Goal: Transaction & Acquisition: Purchase product/service

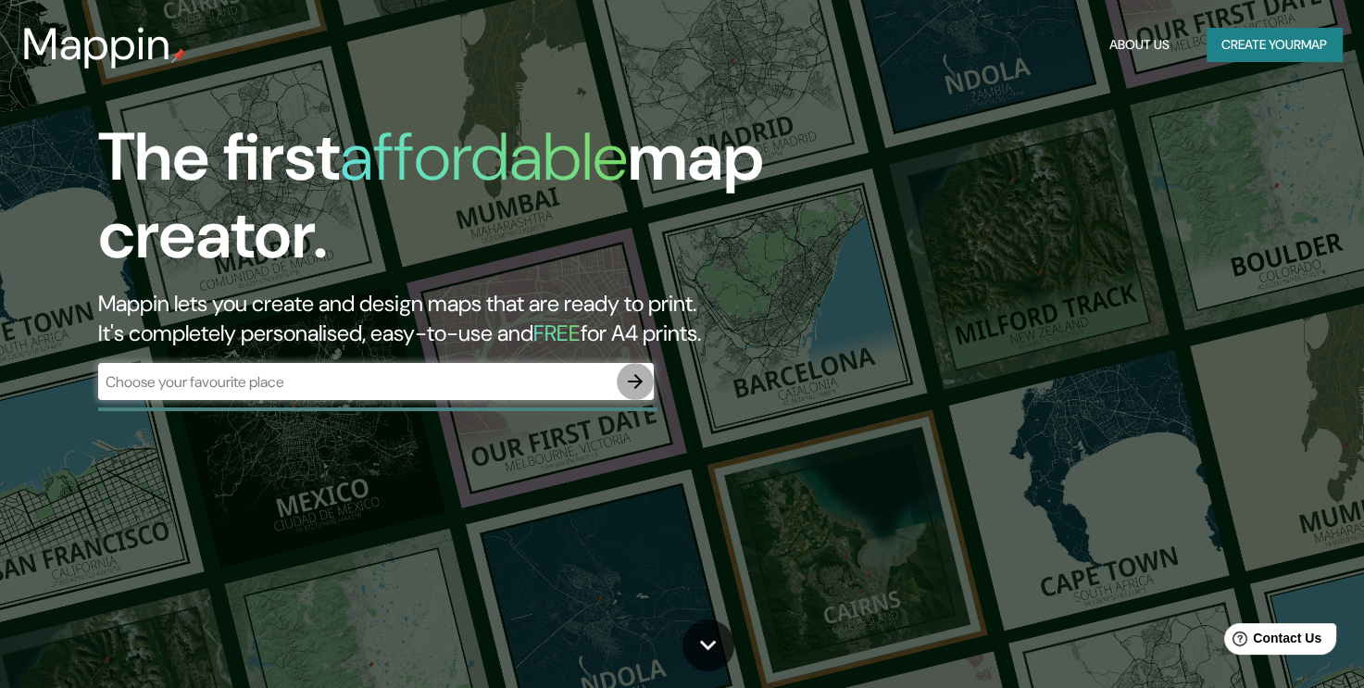
click at [635, 374] on icon "button" at bounding box center [635, 381] width 22 height 22
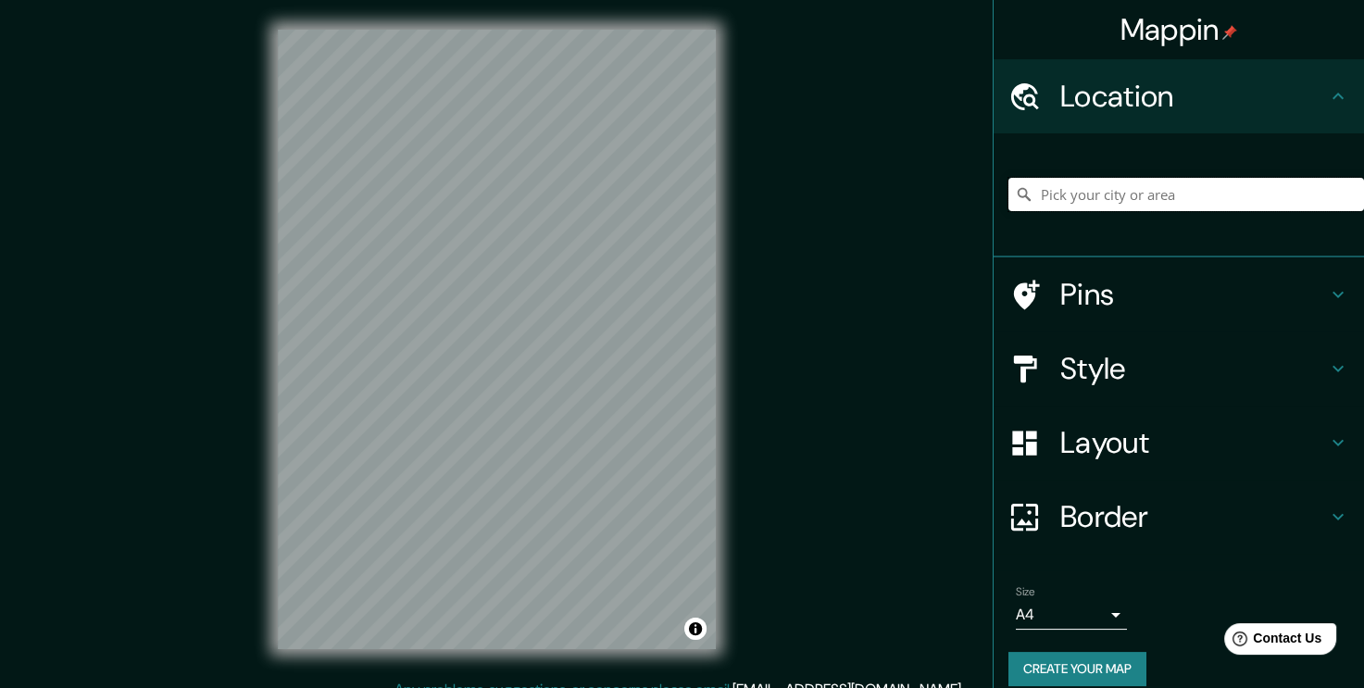
click at [1079, 200] on input "Pick your city or area" at bounding box center [1185, 194] width 355 height 33
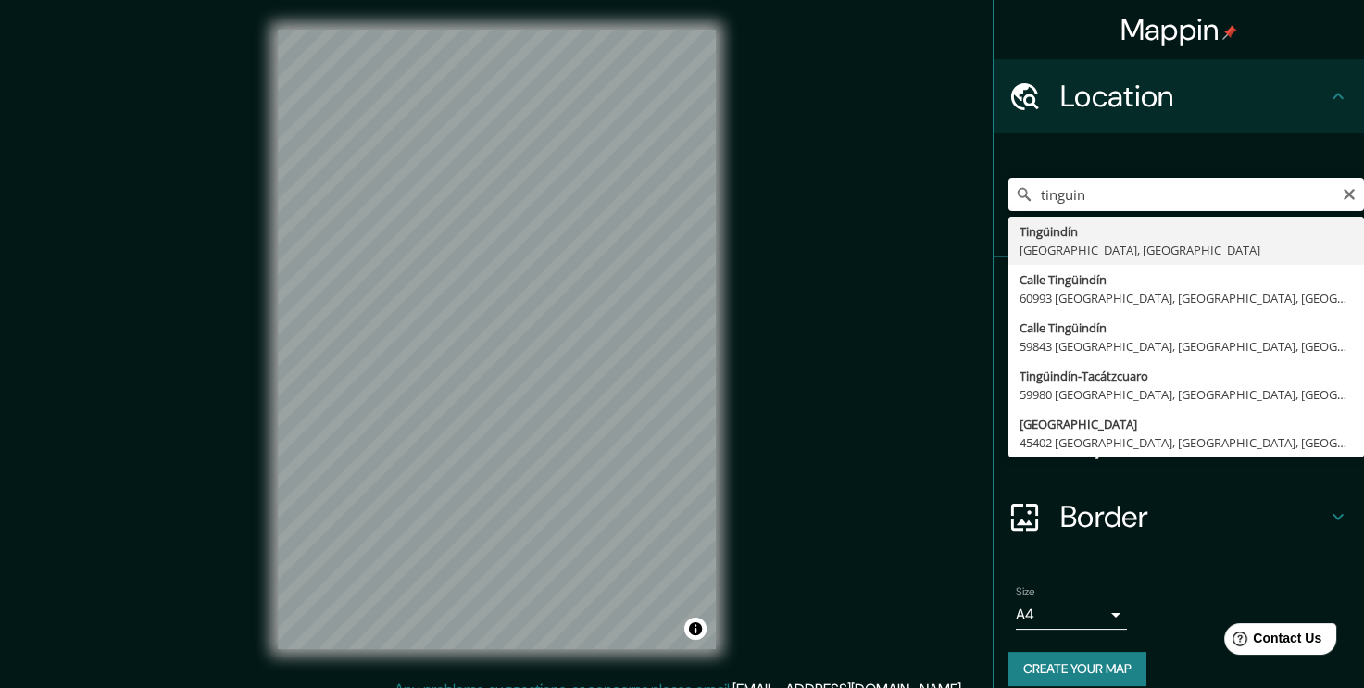
type input "Tingüindín, Michoacán, México"
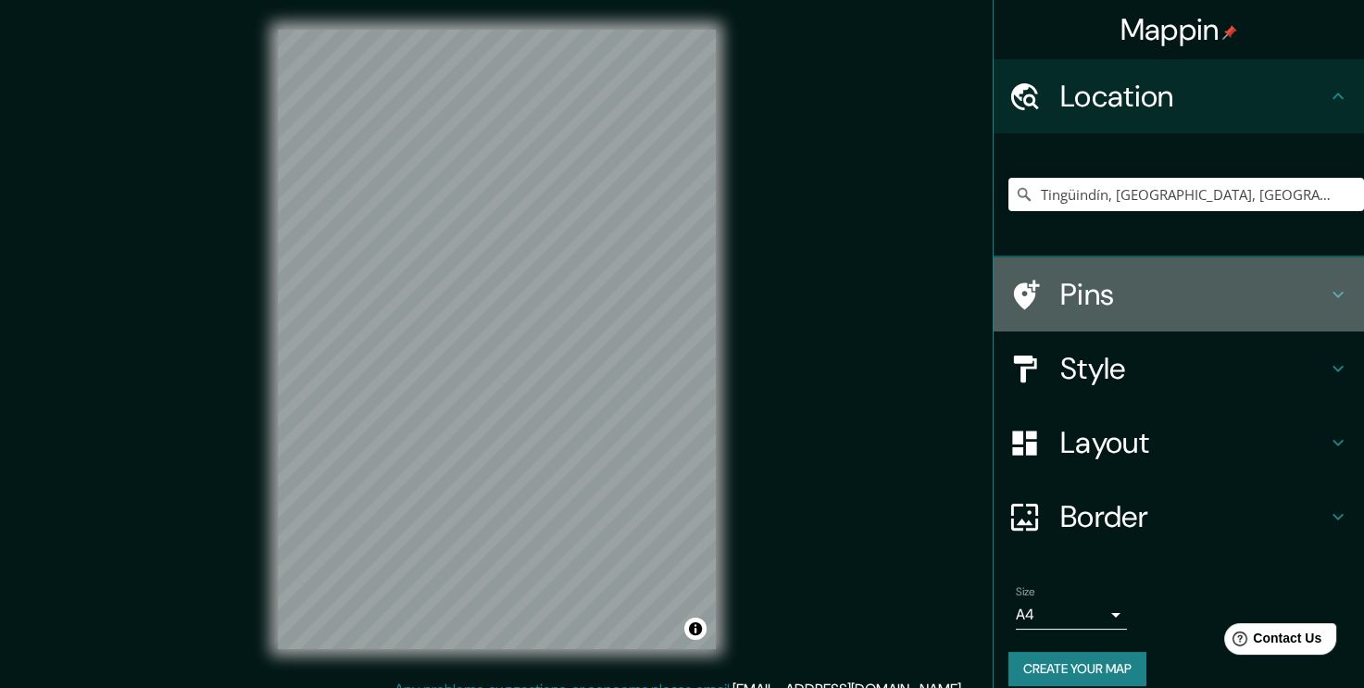
click at [1229, 298] on h4 "Pins" at bounding box center [1193, 294] width 267 height 37
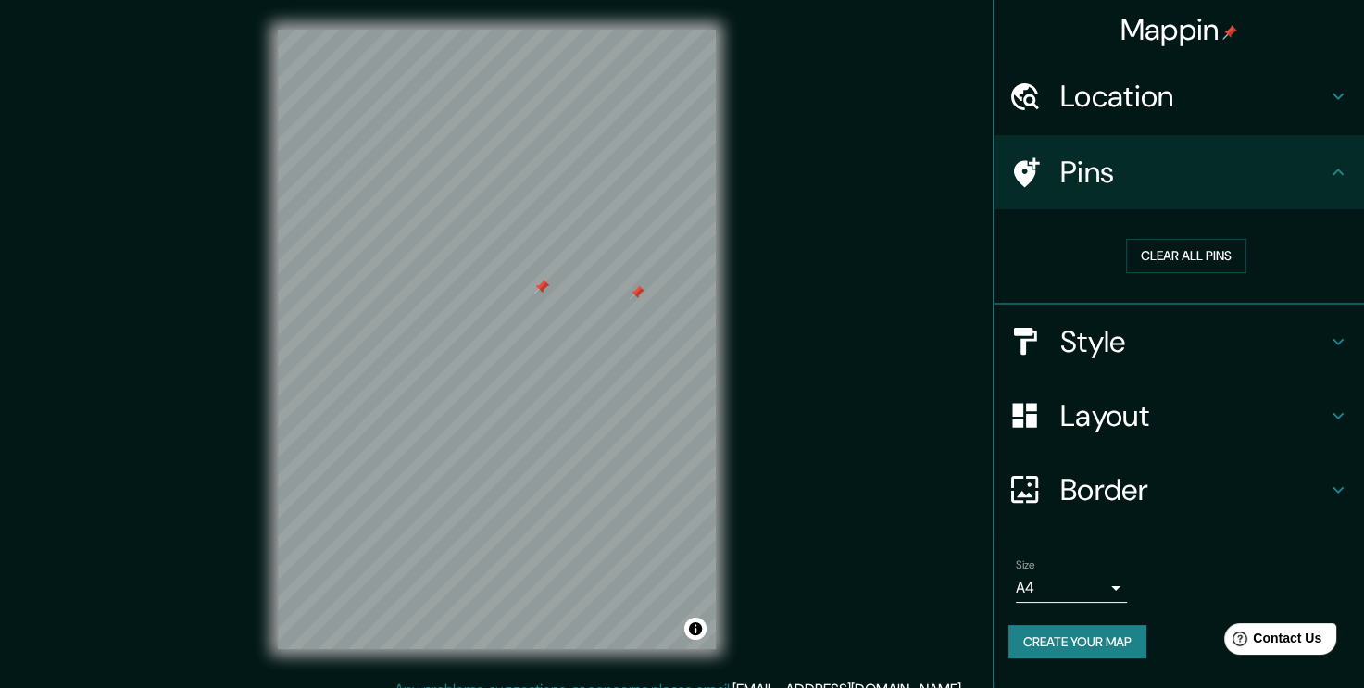
click at [637, 291] on div at bounding box center [636, 292] width 15 height 15
click at [646, 288] on div at bounding box center [644, 283] width 15 height 15
drag, startPoint x: 440, startPoint y: 289, endPoint x: 504, endPoint y: 288, distance: 63.9
click at [455, 279] on div at bounding box center [448, 271] width 15 height 15
click at [504, 288] on div at bounding box center [504, 289] width 15 height 15
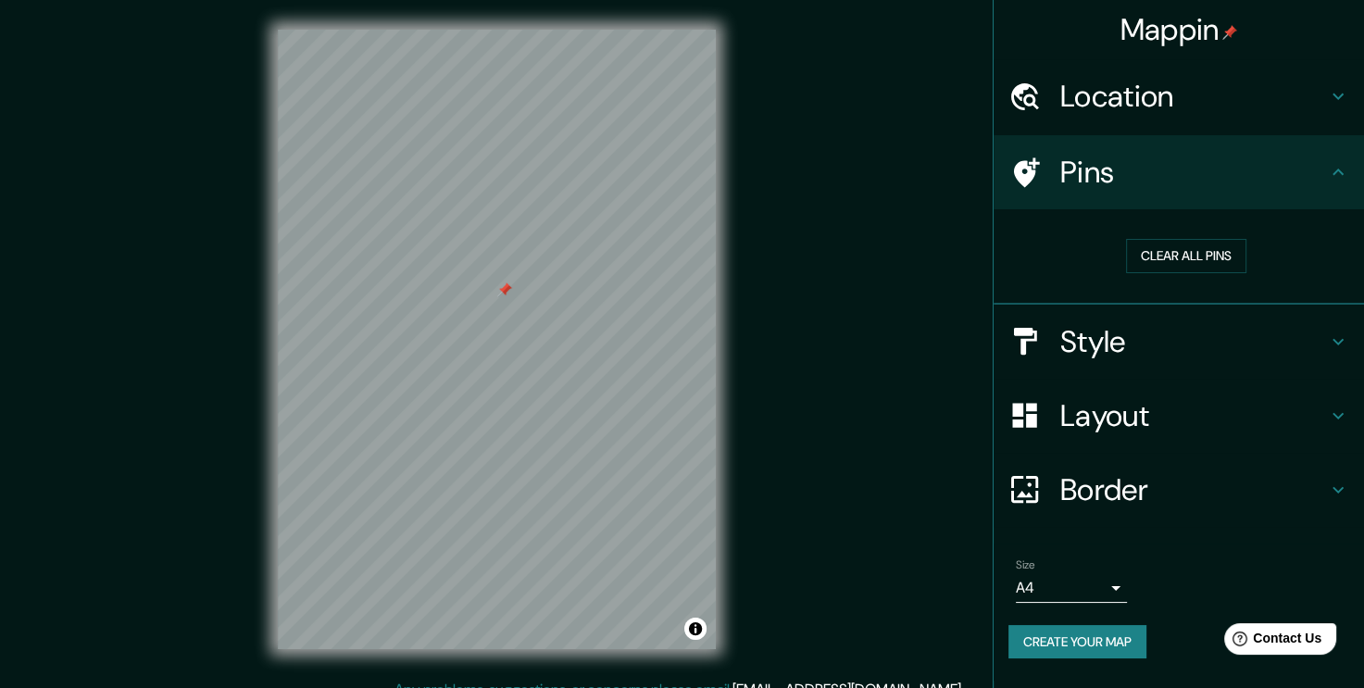
click at [504, 288] on div at bounding box center [504, 289] width 15 height 15
click at [1156, 355] on h4 "Style" at bounding box center [1193, 341] width 267 height 37
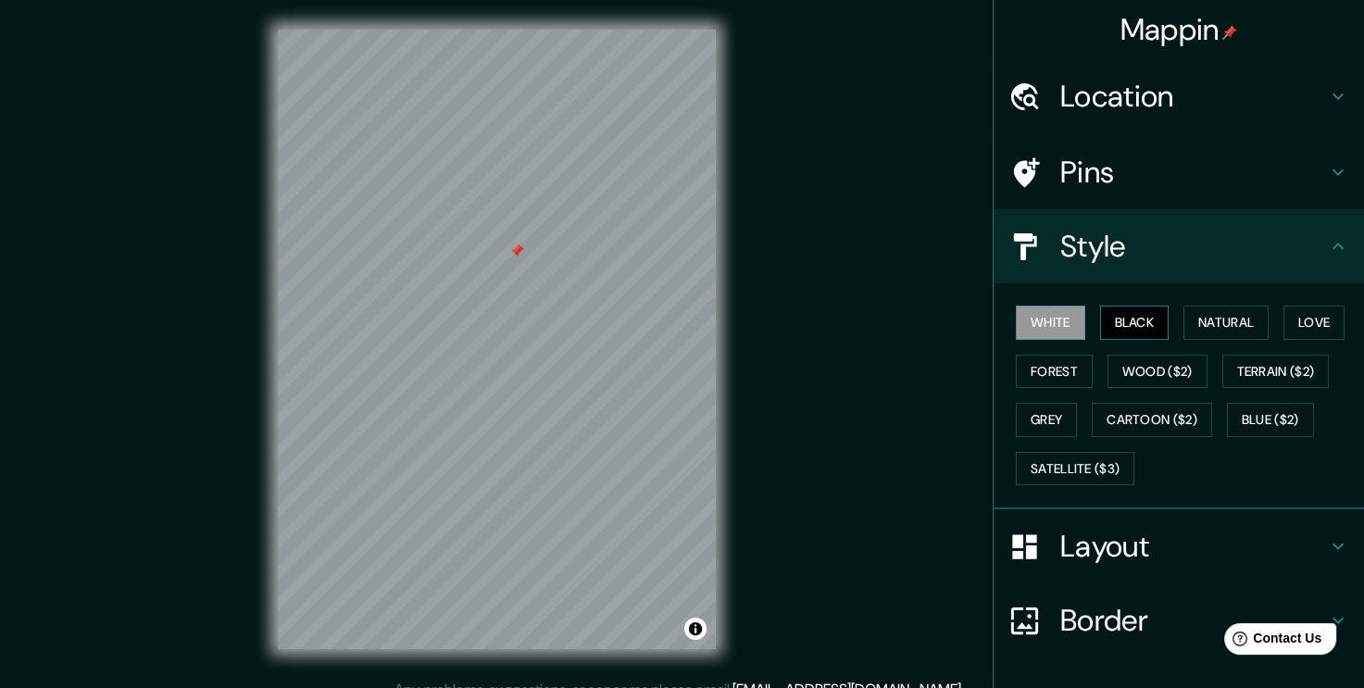
click at [1127, 325] on button "Black" at bounding box center [1134, 322] width 69 height 34
click at [1065, 325] on button "White" at bounding box center [1049, 322] width 69 height 34
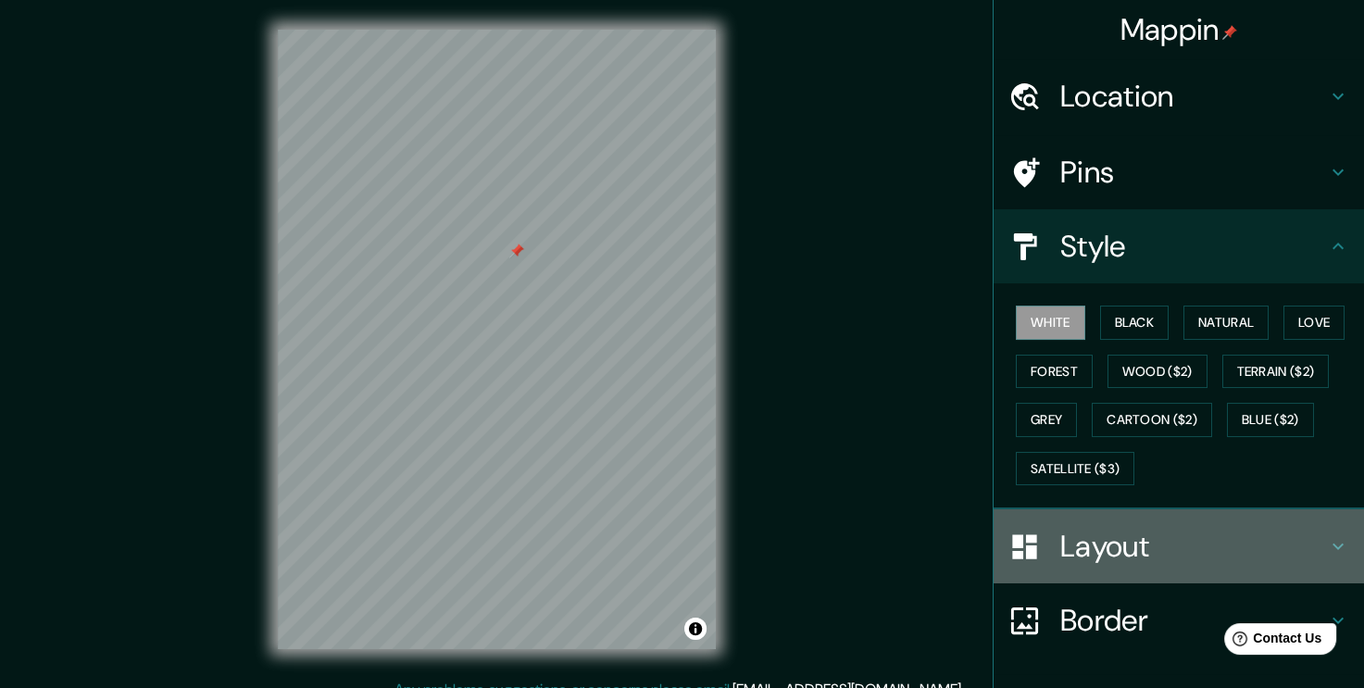
click at [1151, 554] on h4 "Layout" at bounding box center [1193, 546] width 267 height 37
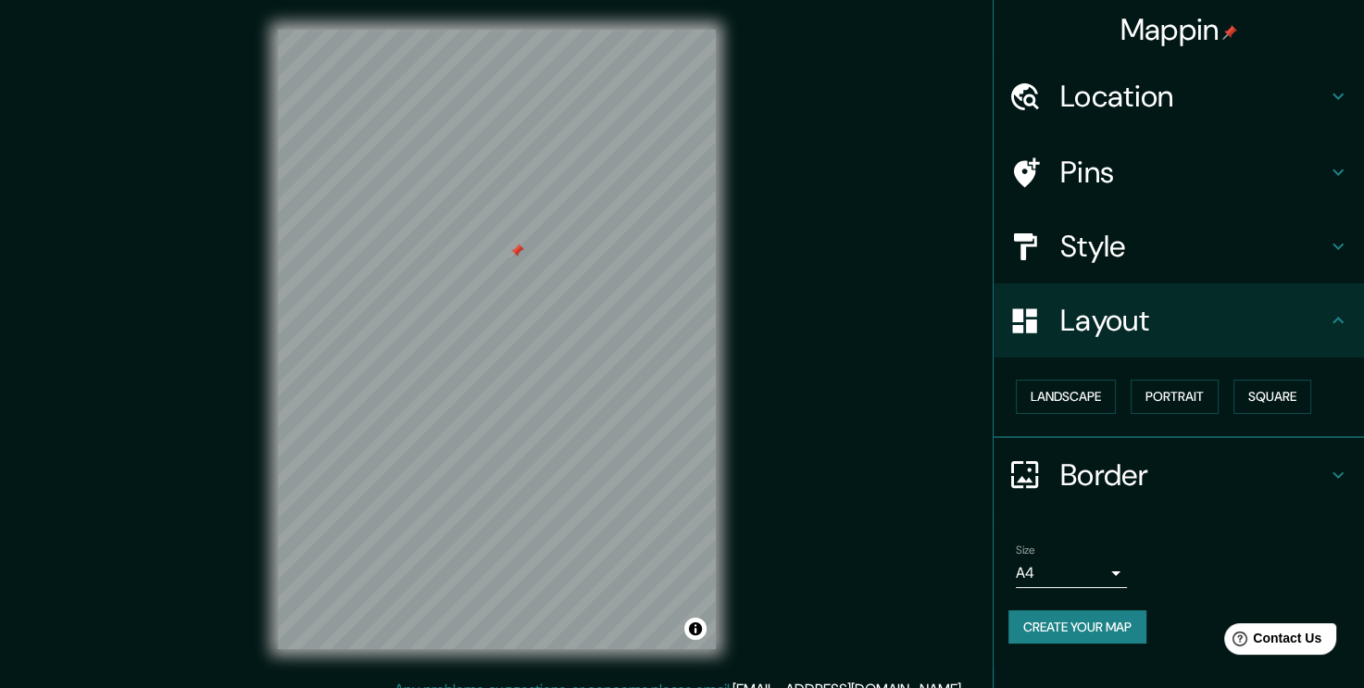
click at [1086, 473] on h4 "Border" at bounding box center [1193, 474] width 267 height 37
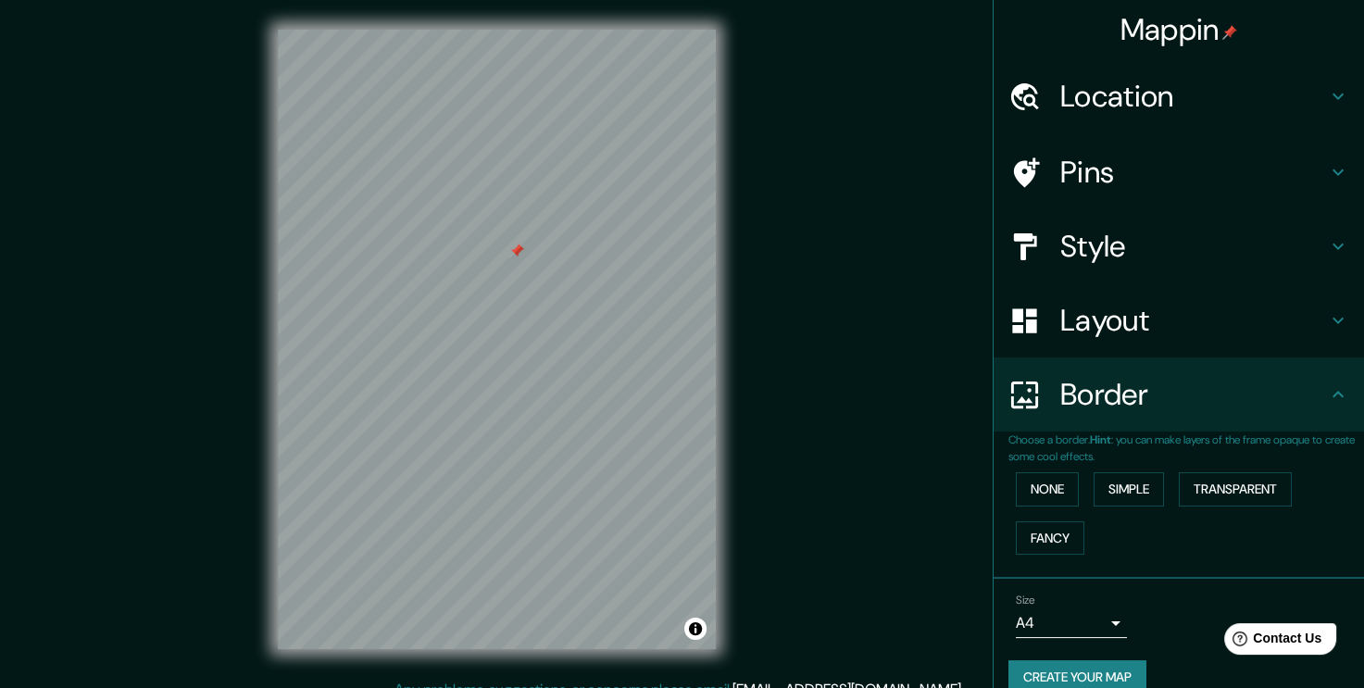
click at [1086, 400] on h4 "Border" at bounding box center [1193, 394] width 267 height 37
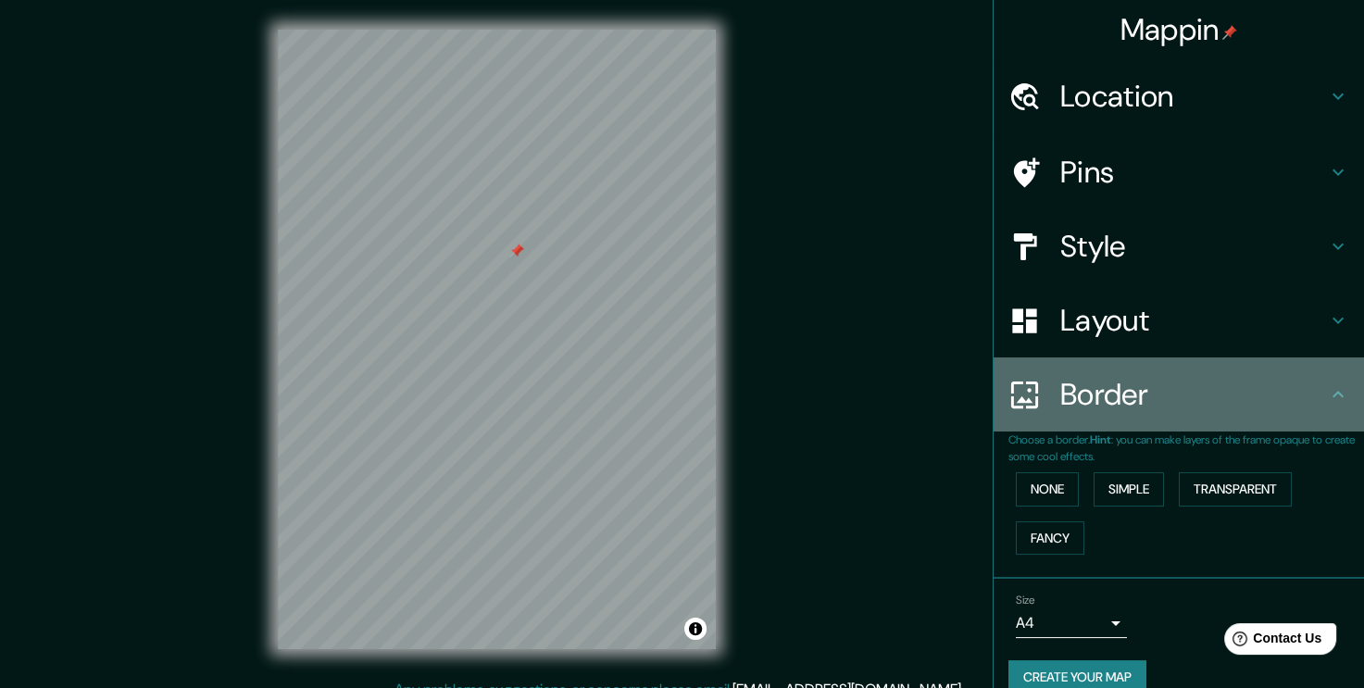
click at [1326, 402] on icon at bounding box center [1337, 394] width 22 height 22
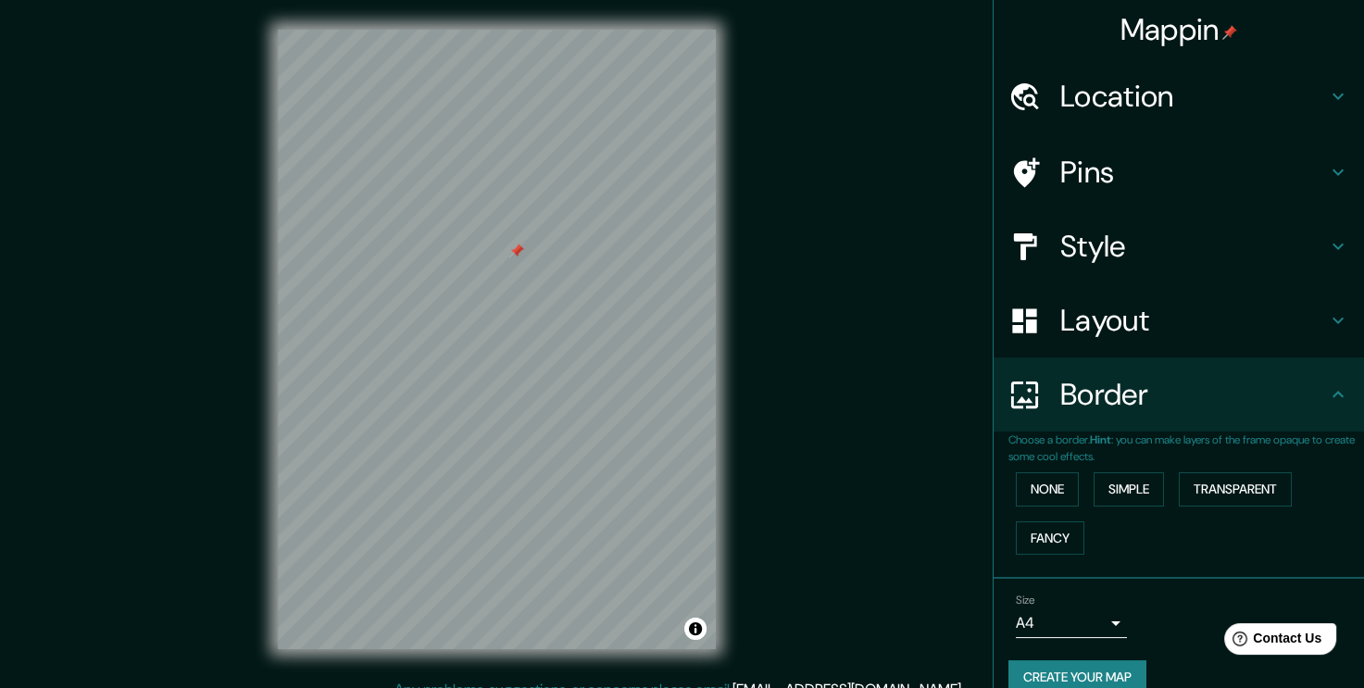
click at [1181, 401] on h4 "Border" at bounding box center [1193, 394] width 267 height 37
click at [1059, 669] on button "Create your map" at bounding box center [1077, 677] width 138 height 34
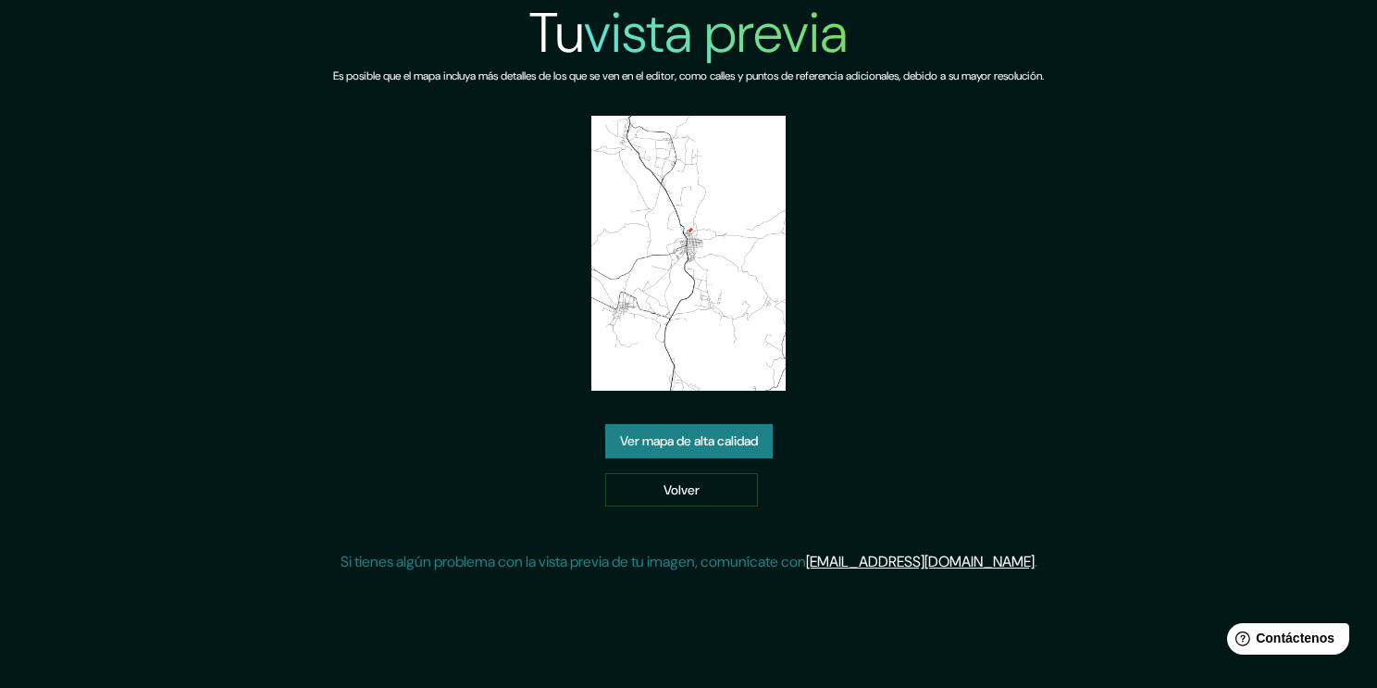
click at [738, 450] on font "Ver mapa de alta calidad" at bounding box center [689, 441] width 138 height 23
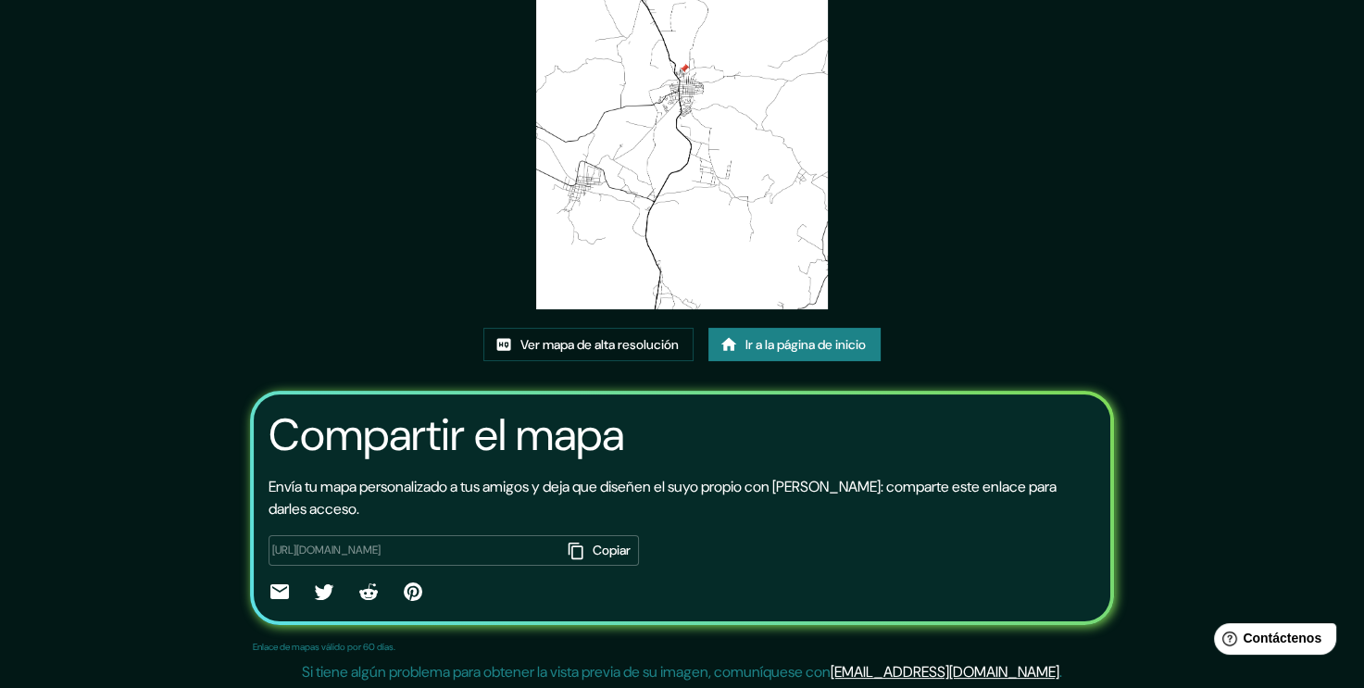
scroll to position [187, 0]
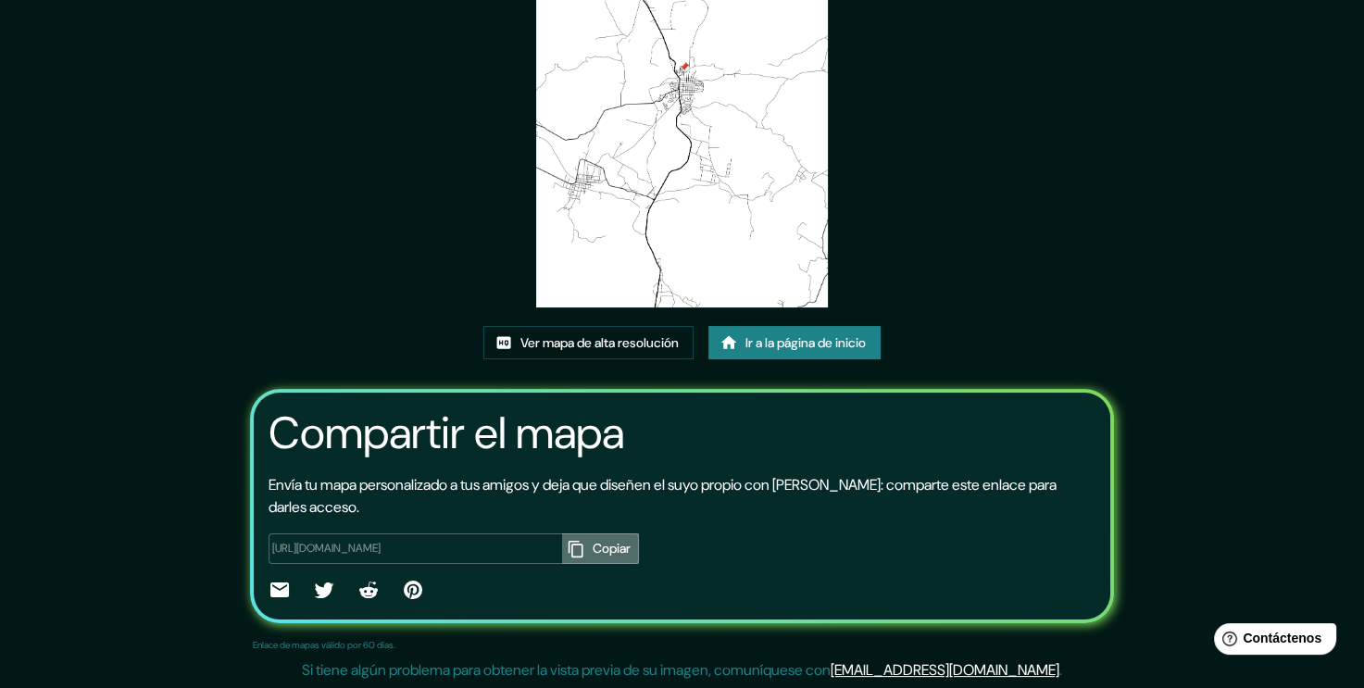
click at [606, 547] on font "Copiar" at bounding box center [611, 548] width 38 height 23
click at [633, 340] on font "Ver mapa de alta resolución" at bounding box center [599, 342] width 158 height 23
